Goal: Information Seeking & Learning: Understand process/instructions

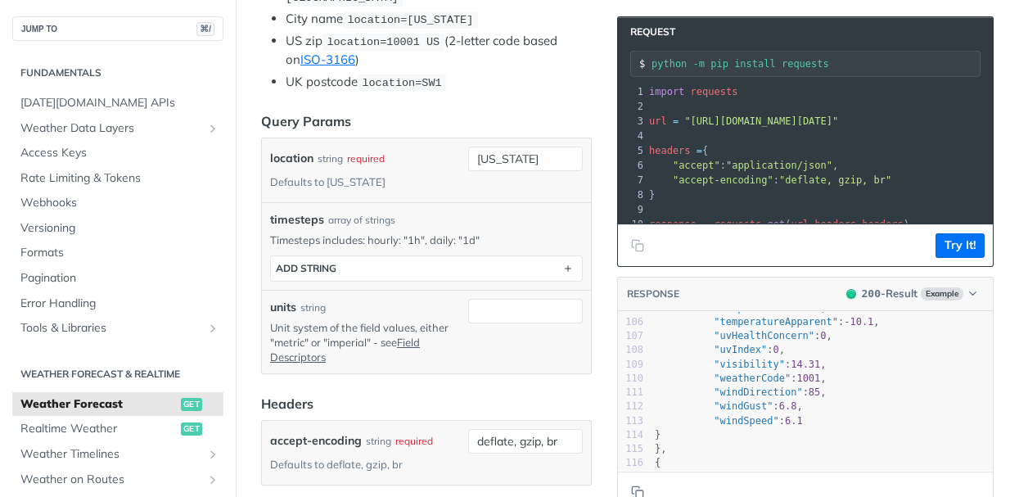
scroll to position [537, 0]
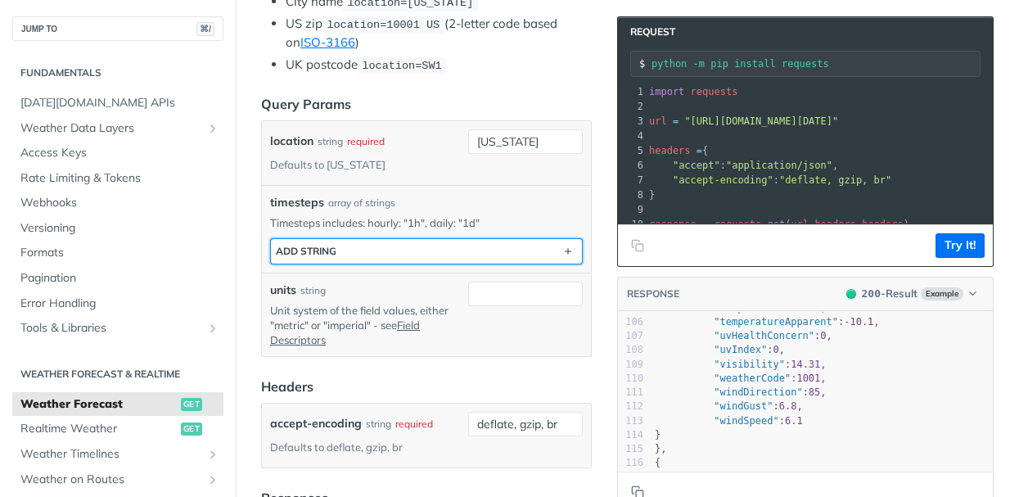
click at [396, 239] on button "ADD string" at bounding box center [426, 251] width 311 height 25
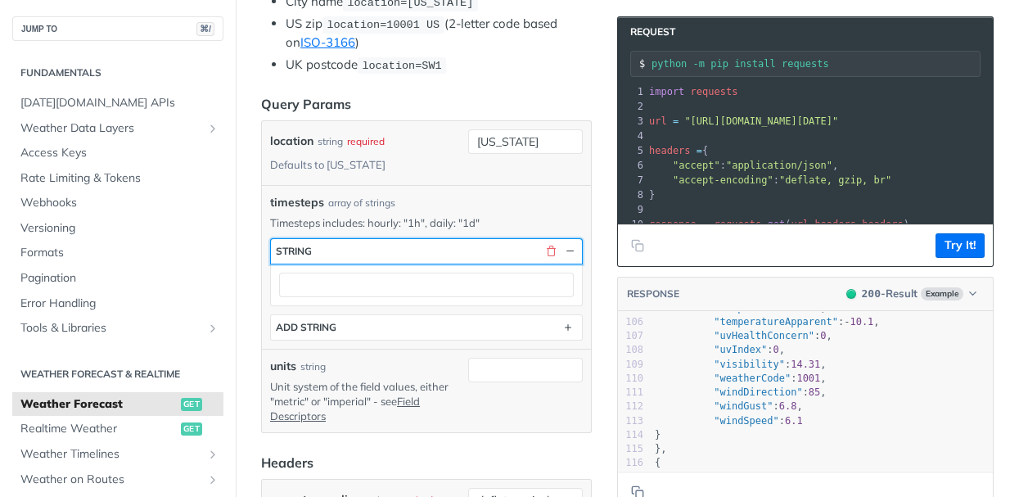
click at [396, 239] on button "string" at bounding box center [426, 251] width 311 height 25
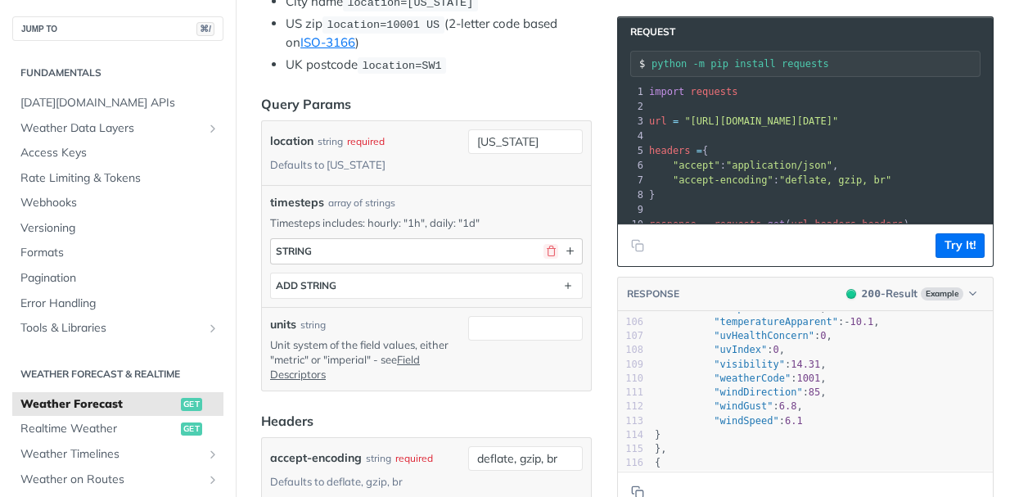
click at [553, 250] on button "button" at bounding box center [551, 251] width 15 height 15
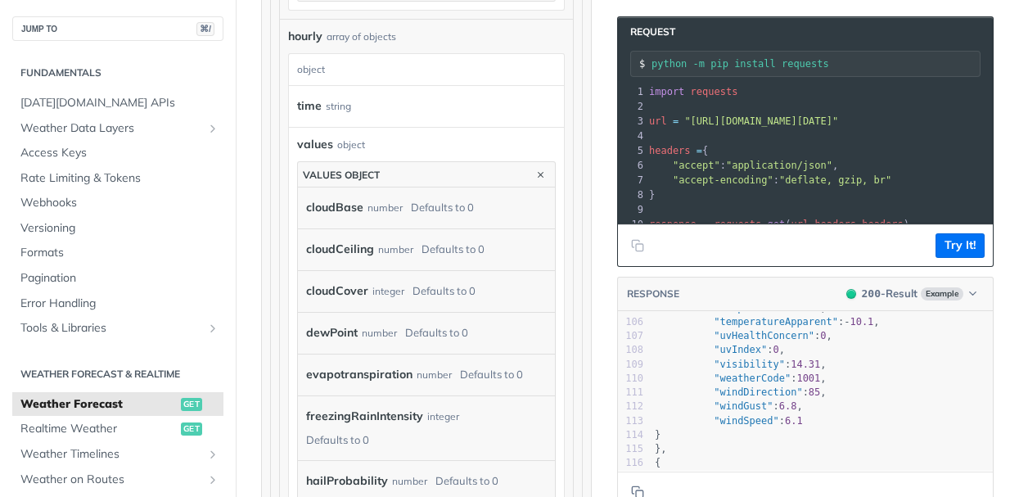
scroll to position [1398, 0]
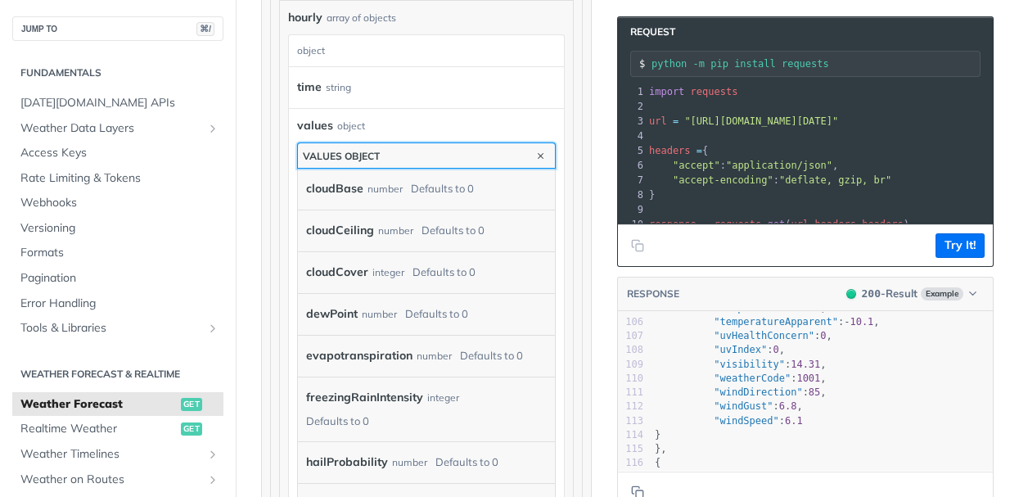
click at [529, 154] on button "values object" at bounding box center [426, 155] width 257 height 25
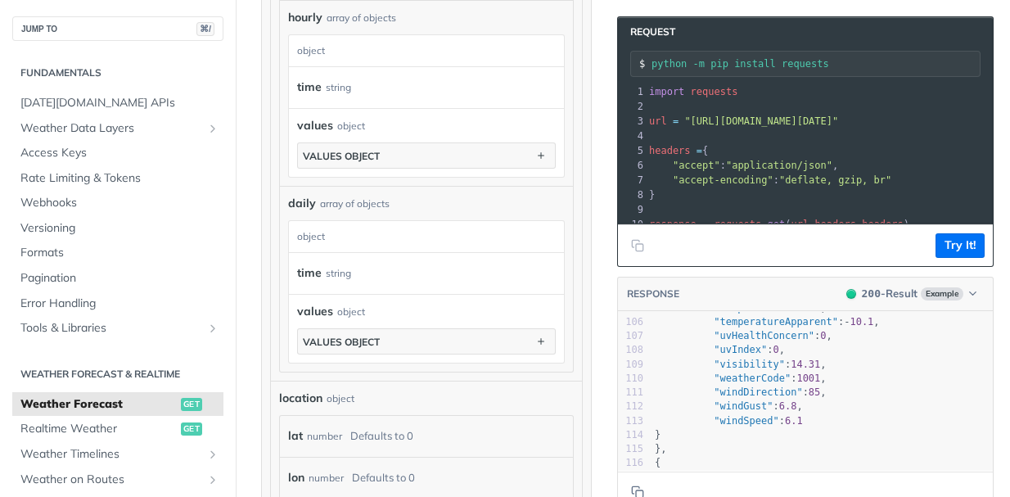
click at [450, 215] on div "daily object time string values object values object" at bounding box center [426, 287] width 277 height 151
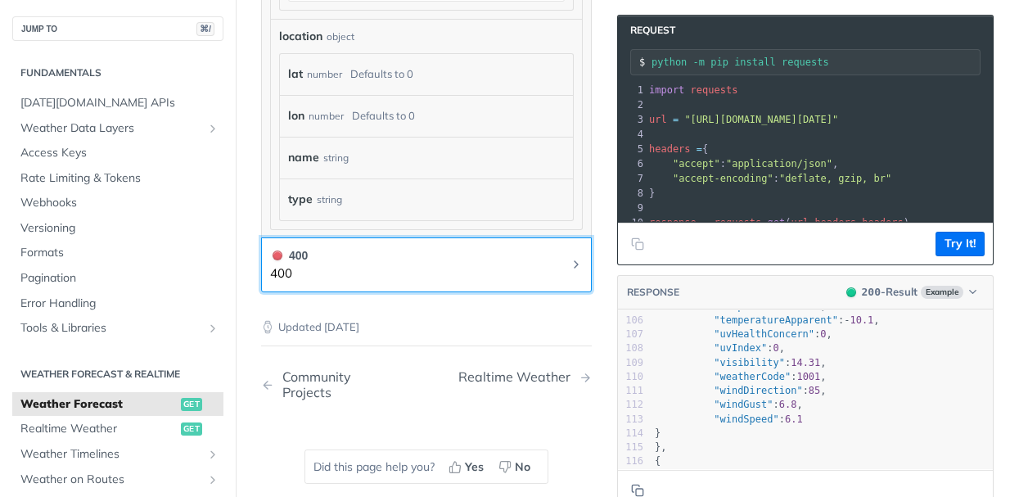
click at [569, 260] on button "400 400" at bounding box center [426, 264] width 313 height 37
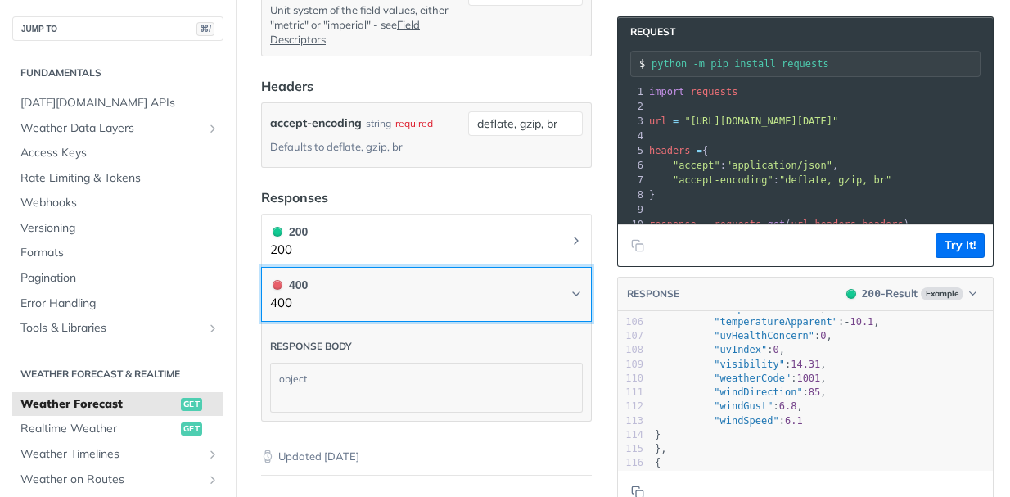
scroll to position [844, 0]
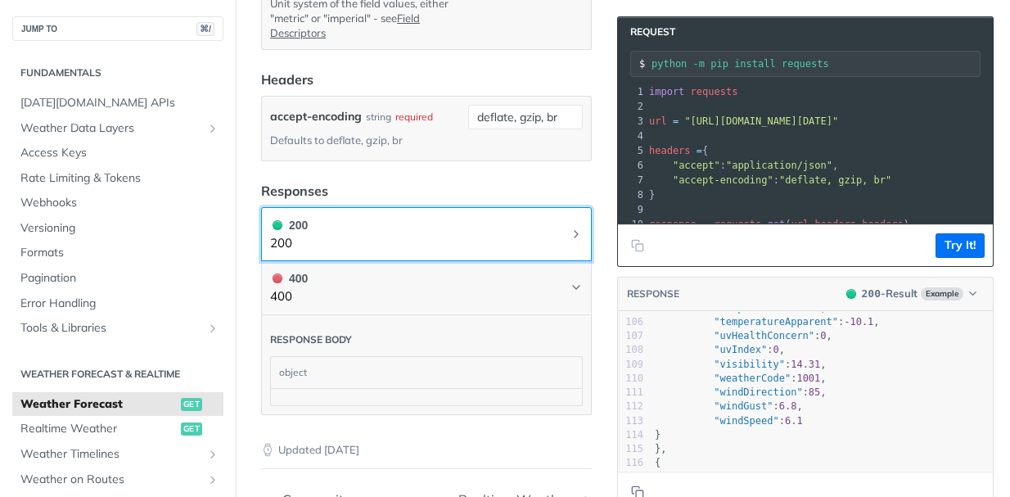
click at [526, 234] on button "200 200" at bounding box center [426, 234] width 313 height 37
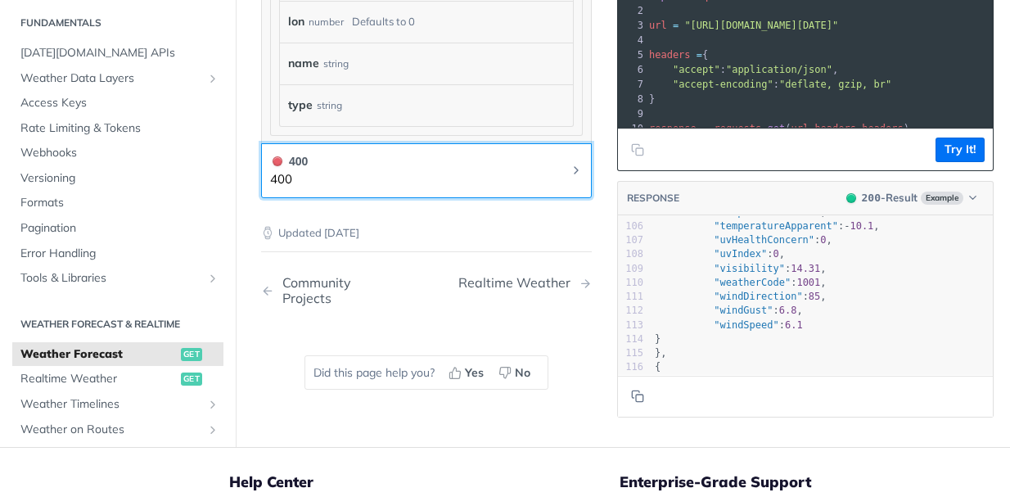
click at [575, 172] on icon "Chevron" at bounding box center [576, 170] width 13 height 13
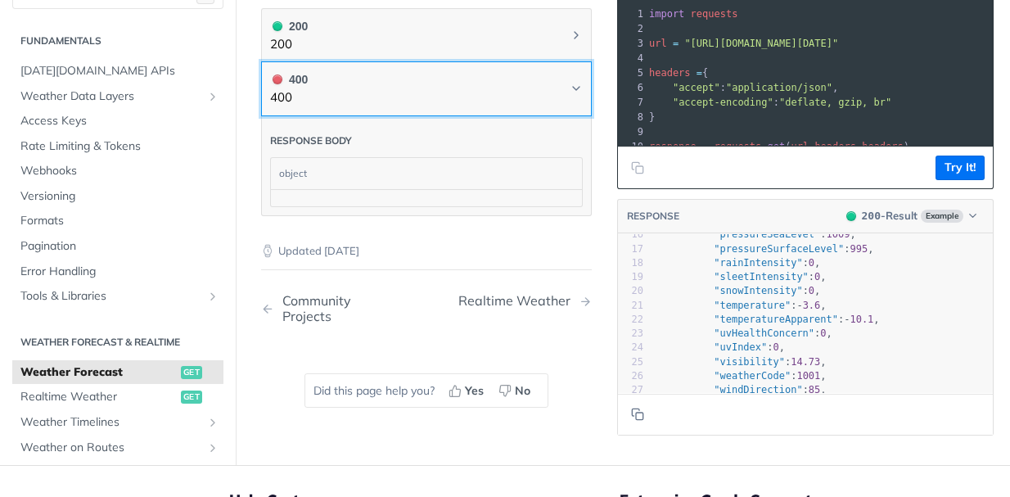
scroll to position [82, 0]
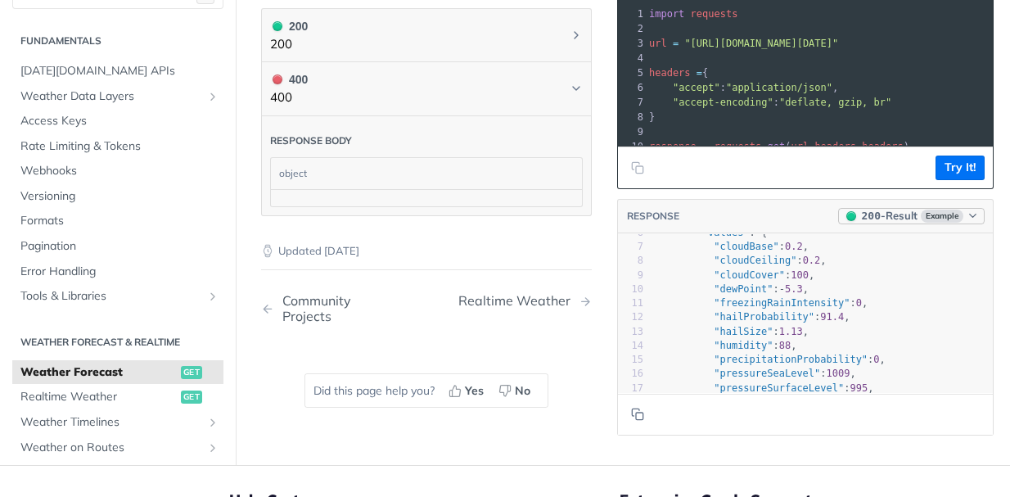
click at [864, 215] on span "200" at bounding box center [871, 216] width 19 height 12
click at [872, 285] on div "400 - Result" at bounding box center [860, 293] width 59 height 17
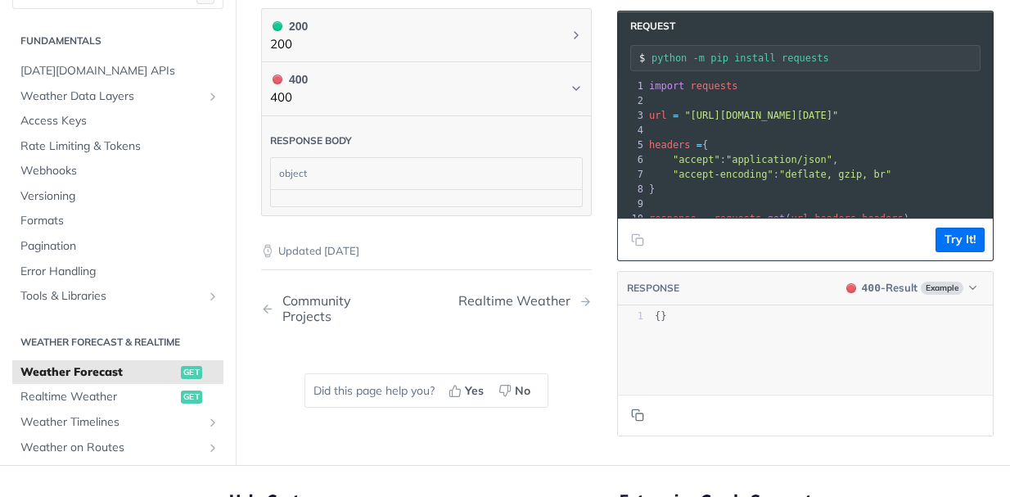
click at [874, 273] on header "RESPONSE 400 - Result Example" at bounding box center [805, 288] width 375 height 34
click at [874, 281] on div "400 - Result" at bounding box center [890, 288] width 56 height 16
click at [868, 333] on div "200 - Result" at bounding box center [861, 337] width 59 height 17
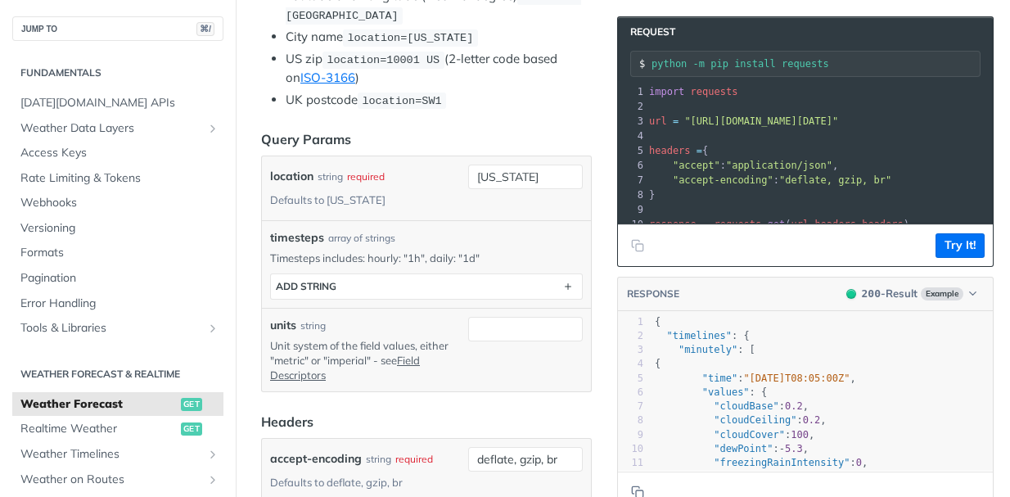
scroll to position [105, 0]
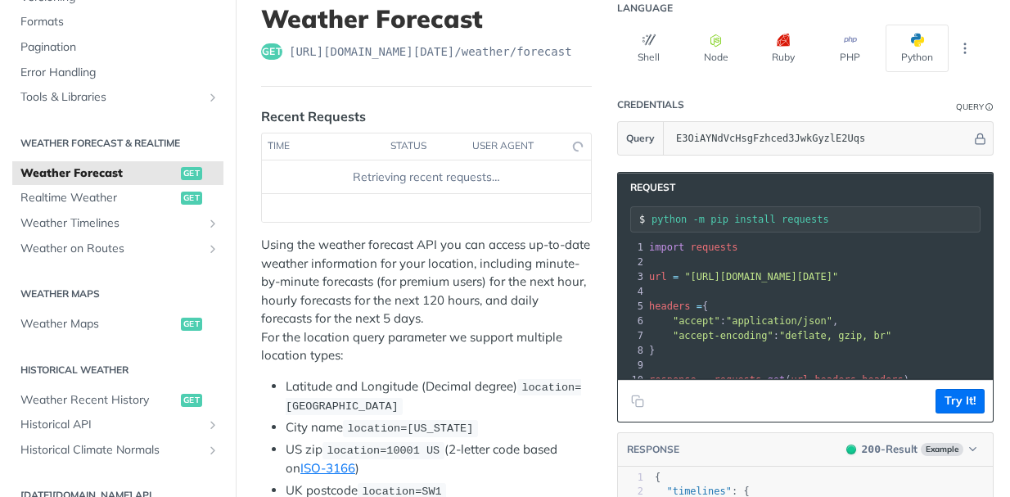
scroll to position [111, 0]
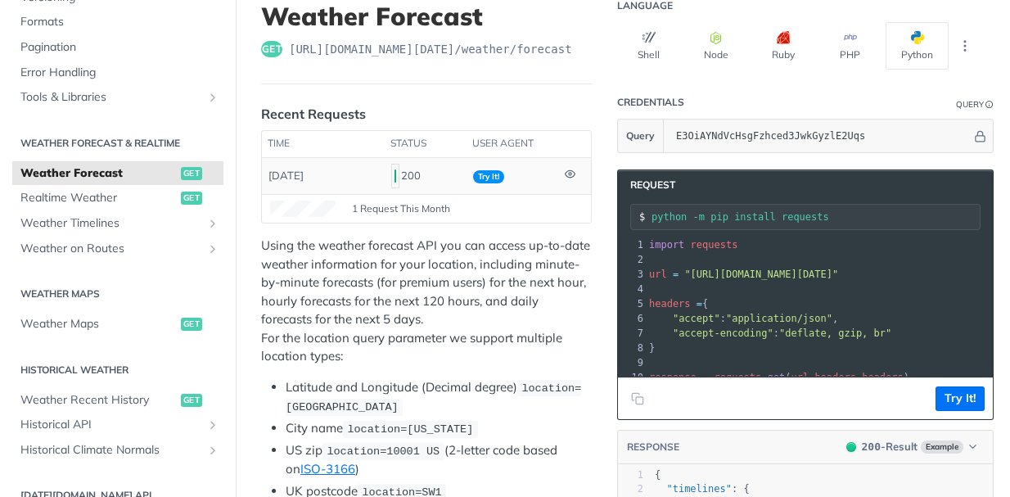
click at [417, 176] on div "200" at bounding box center [425, 176] width 69 height 28
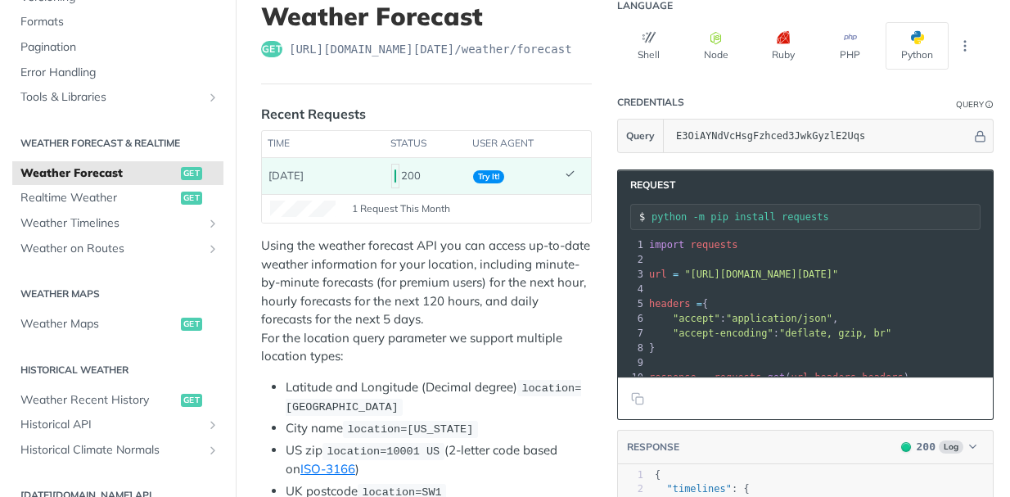
click at [326, 170] on td "[DATE]" at bounding box center [323, 176] width 123 height 36
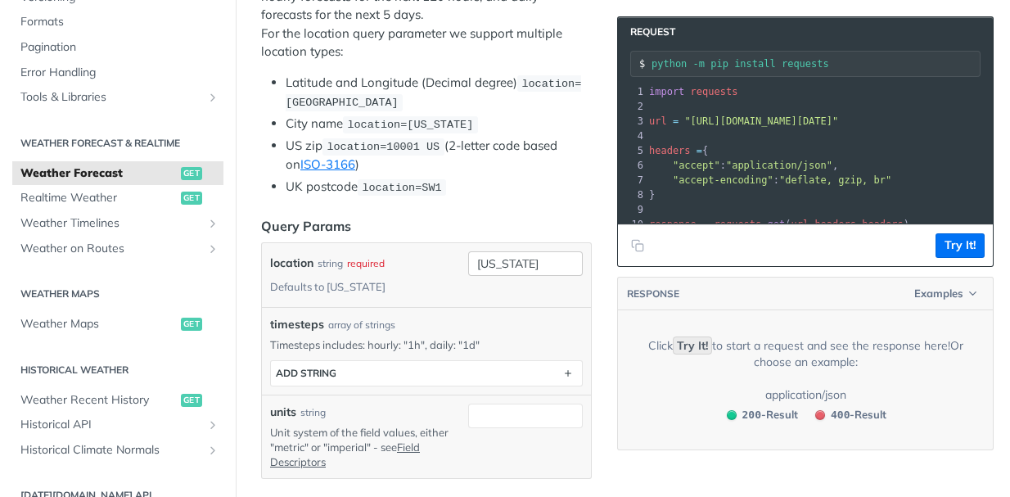
scroll to position [421, 0]
